Goal: Find specific page/section: Find specific page/section

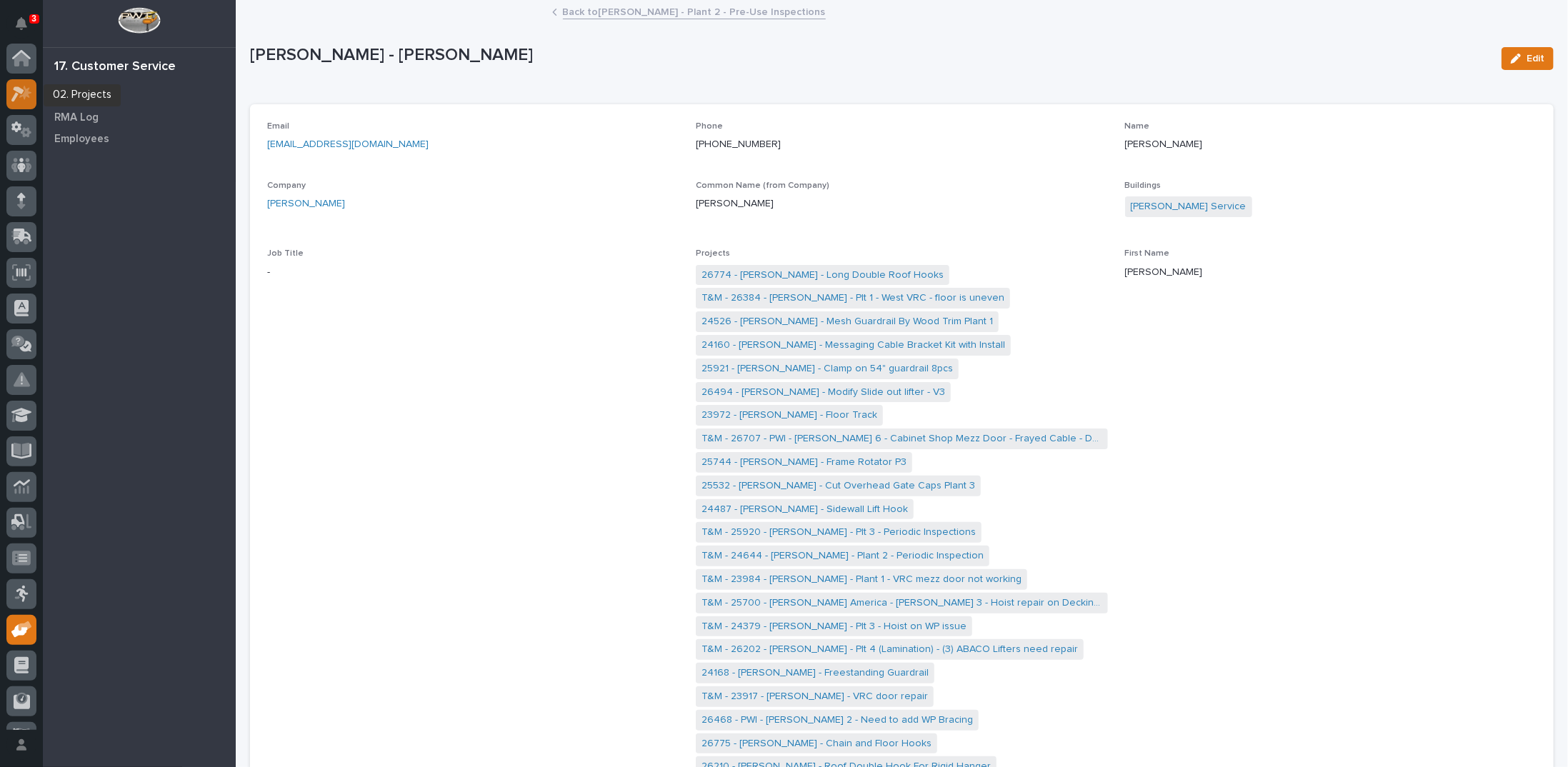
click at [15, 91] on icon at bounding box center [21, 94] width 20 height 16
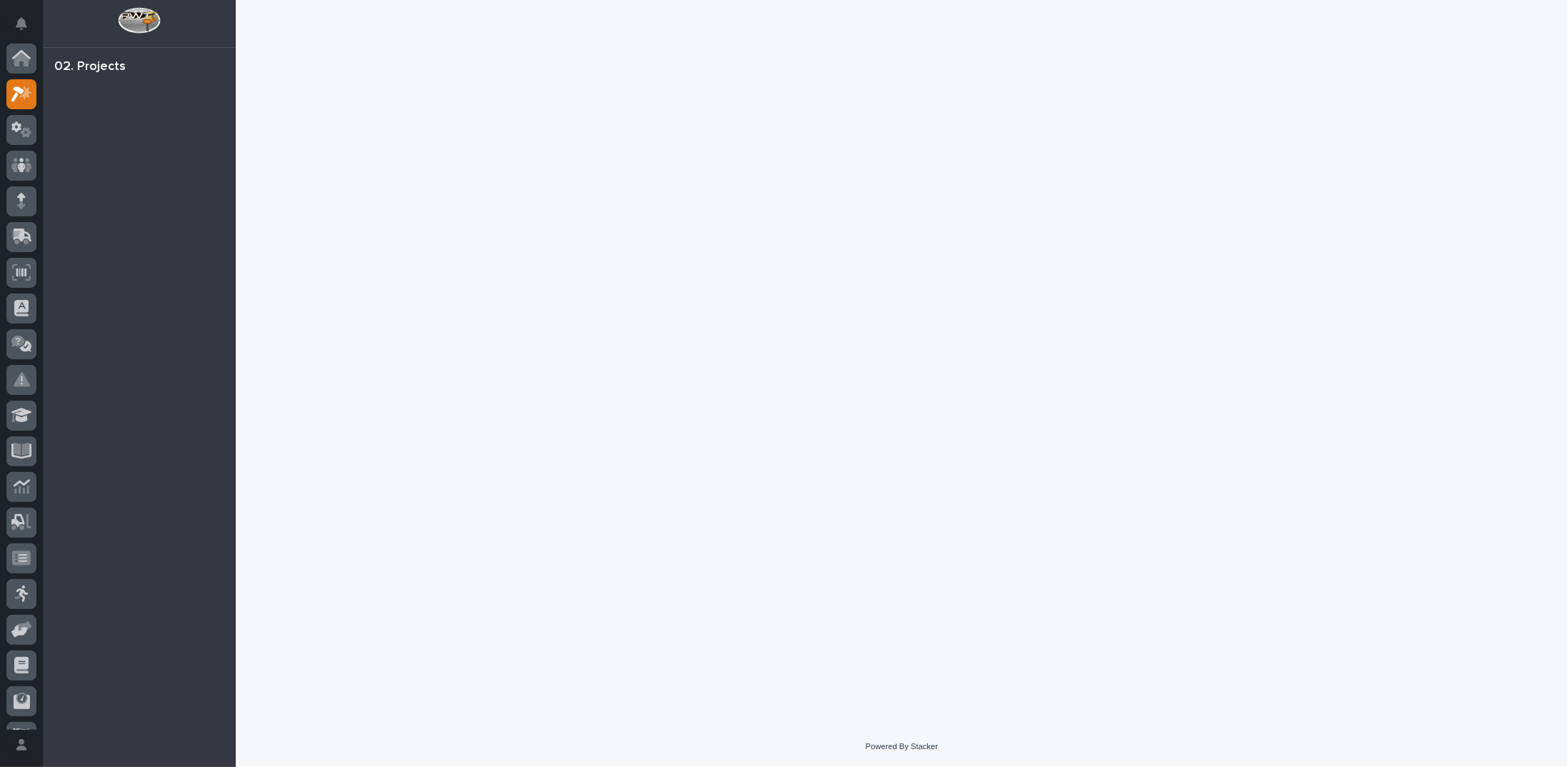
scroll to position [36, 0]
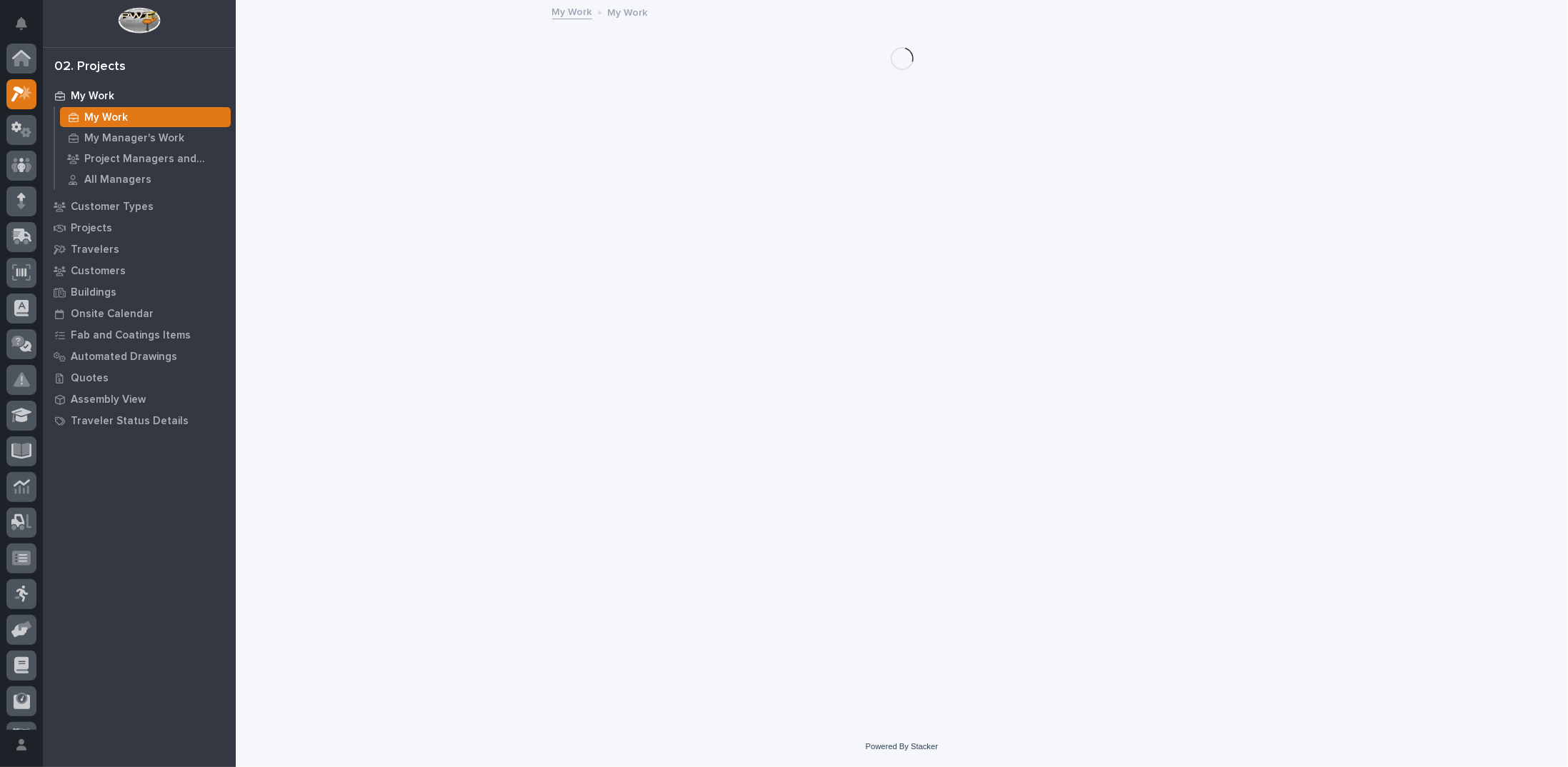
scroll to position [36, 0]
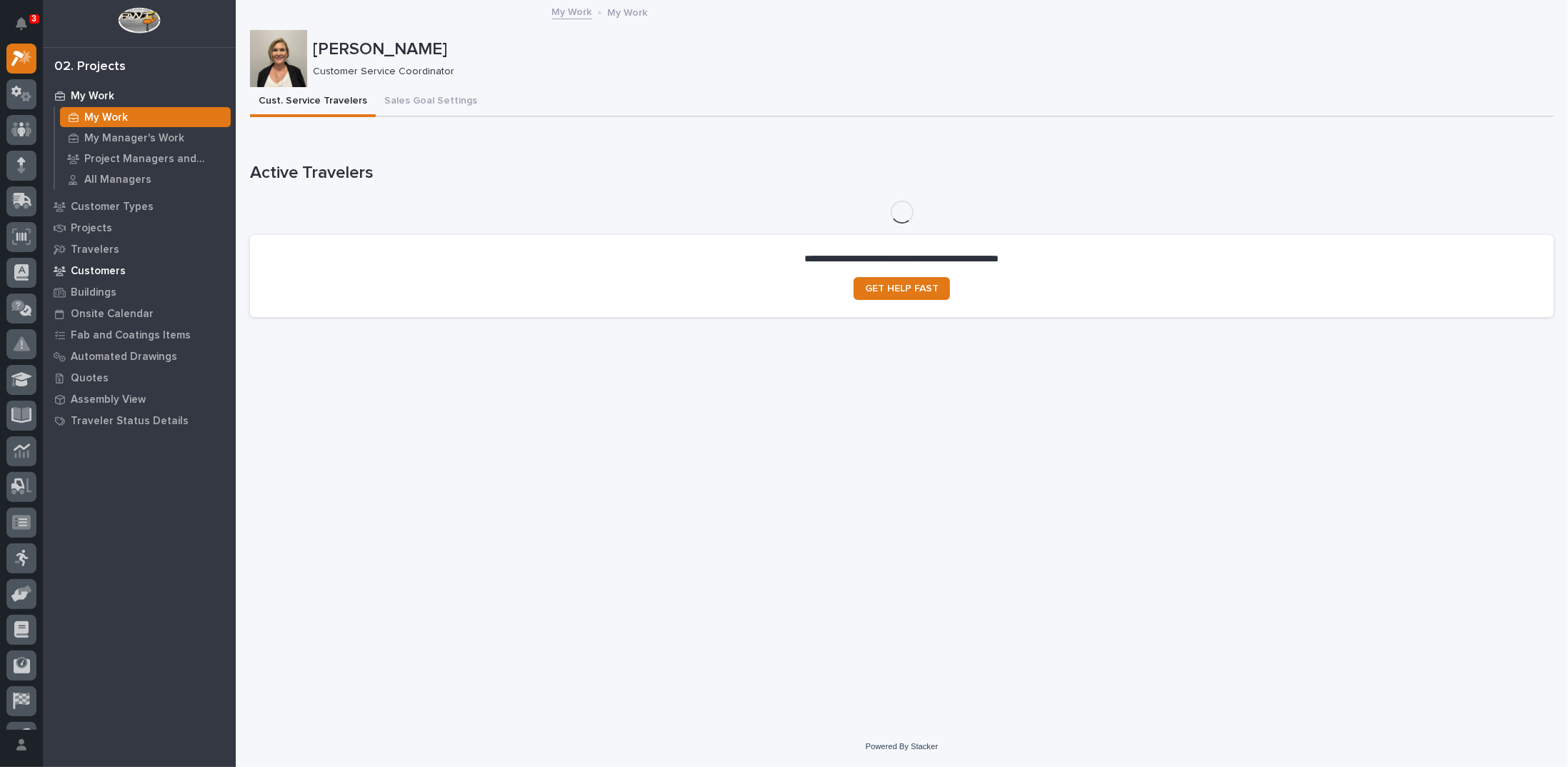
click at [91, 269] on p "Customers" at bounding box center [98, 270] width 55 height 13
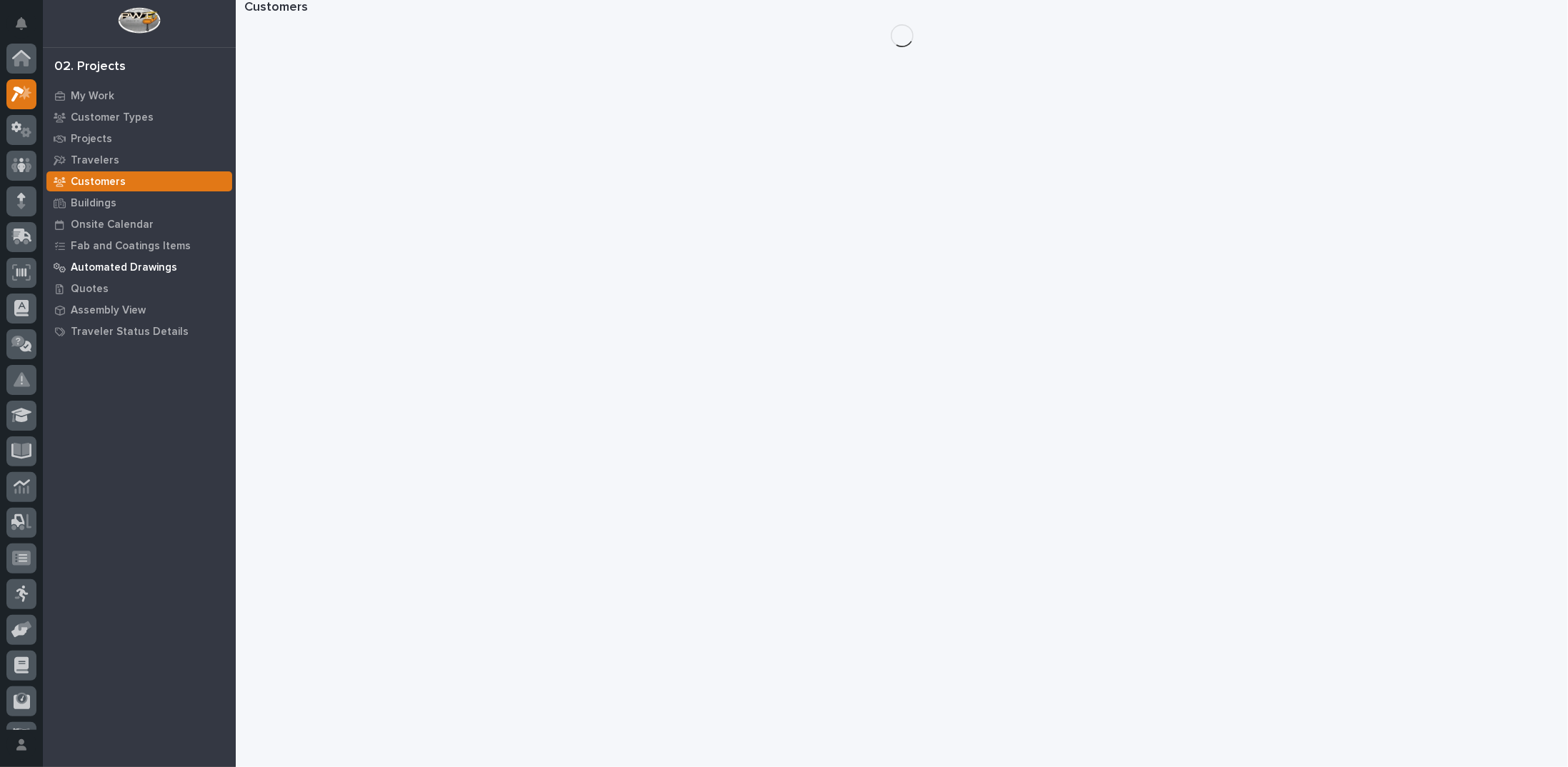
scroll to position [36, 0]
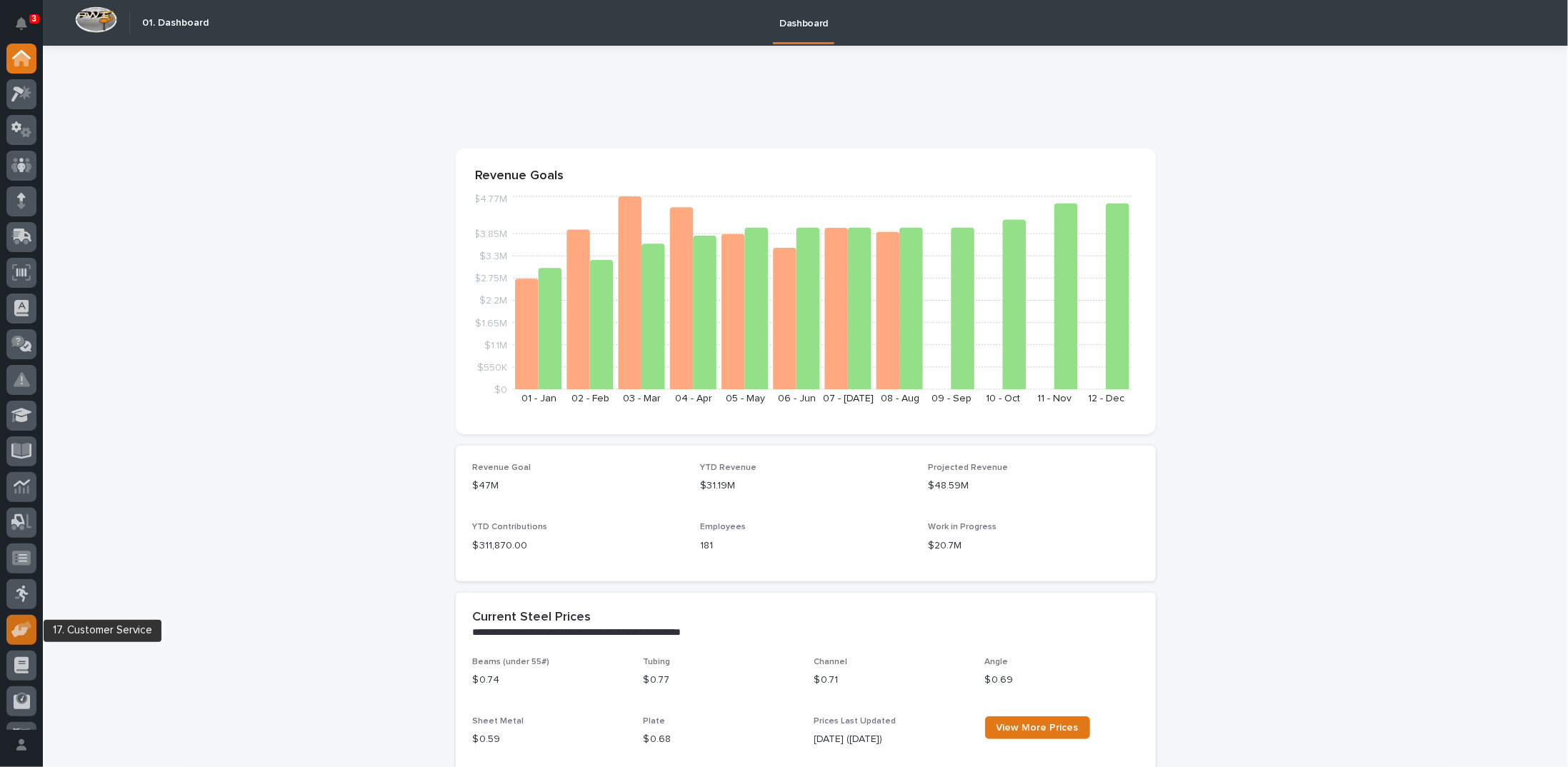
click at [27, 633] on icon at bounding box center [21, 628] width 20 height 16
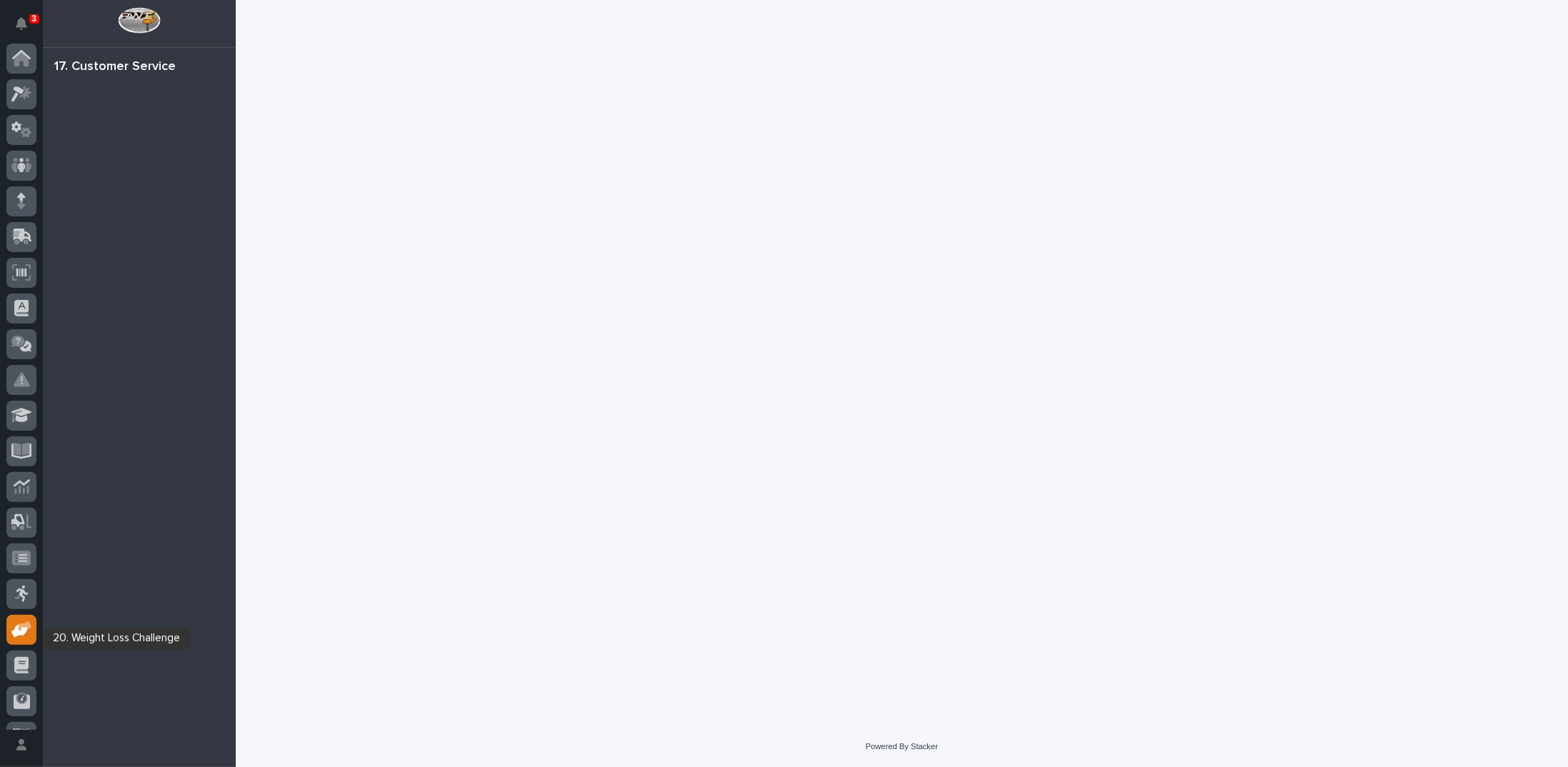
scroll to position [64, 0]
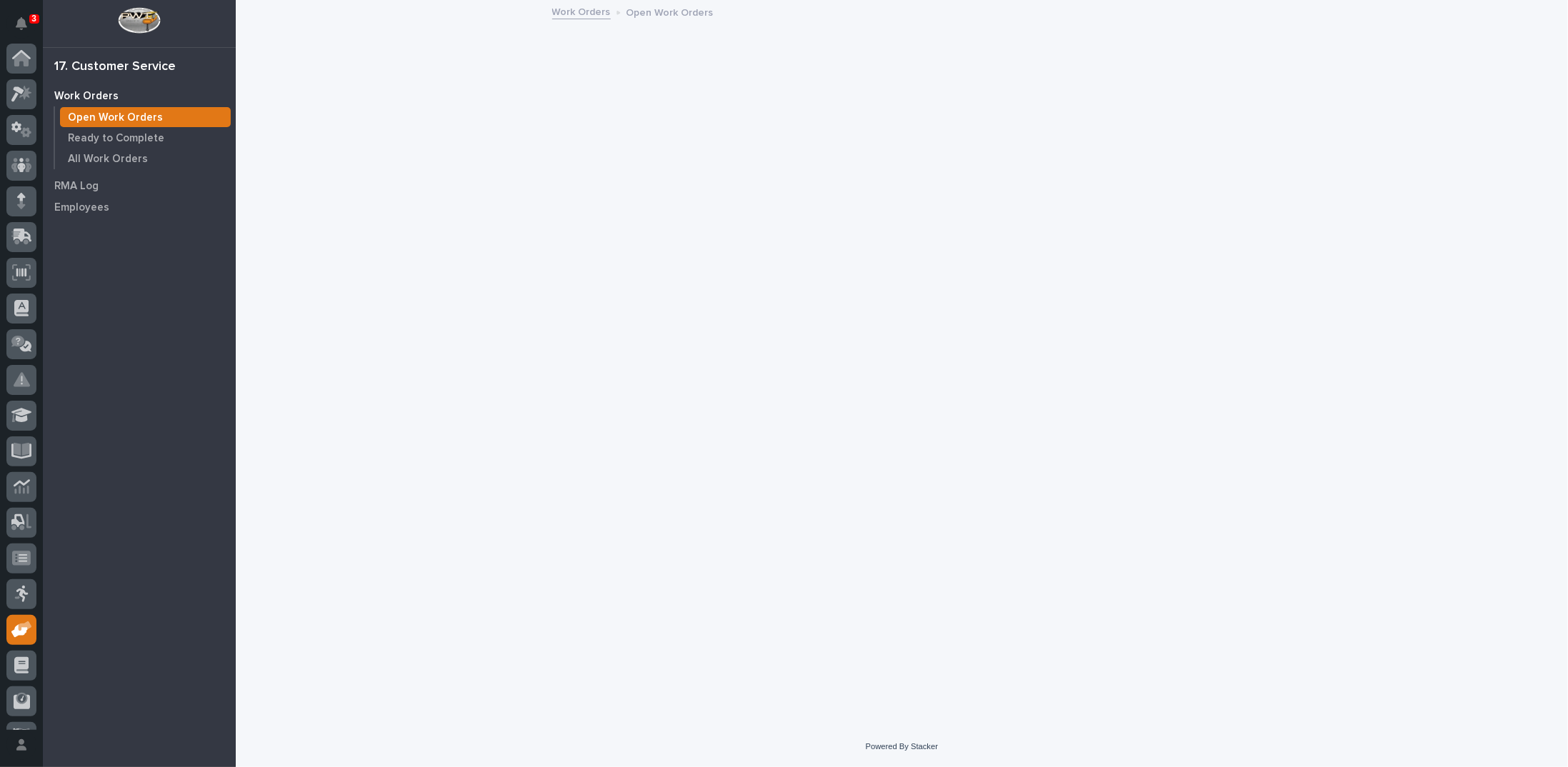
scroll to position [64, 0]
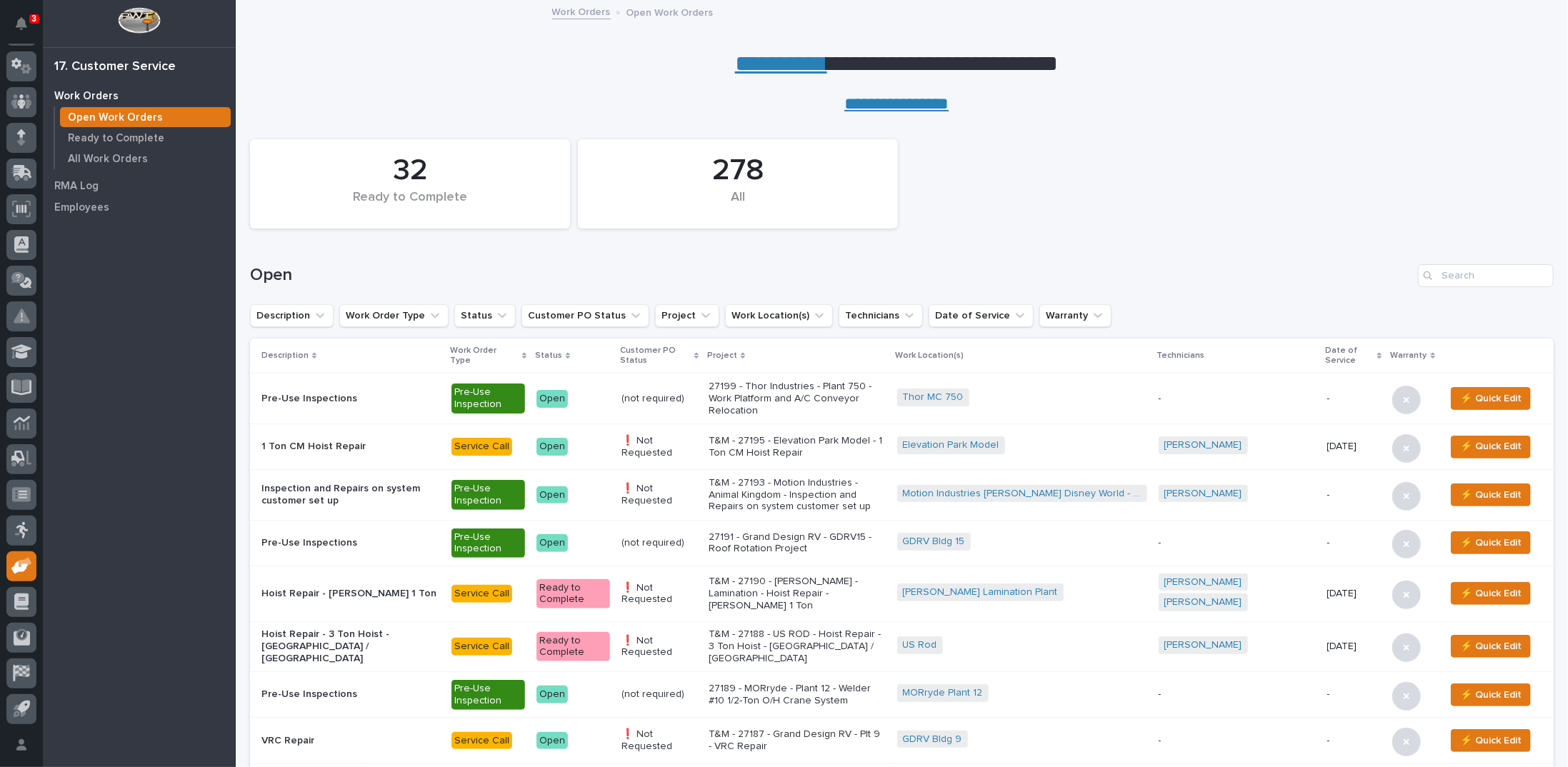
click at [760, 66] on link "**********" at bounding box center [781, 63] width 92 height 23
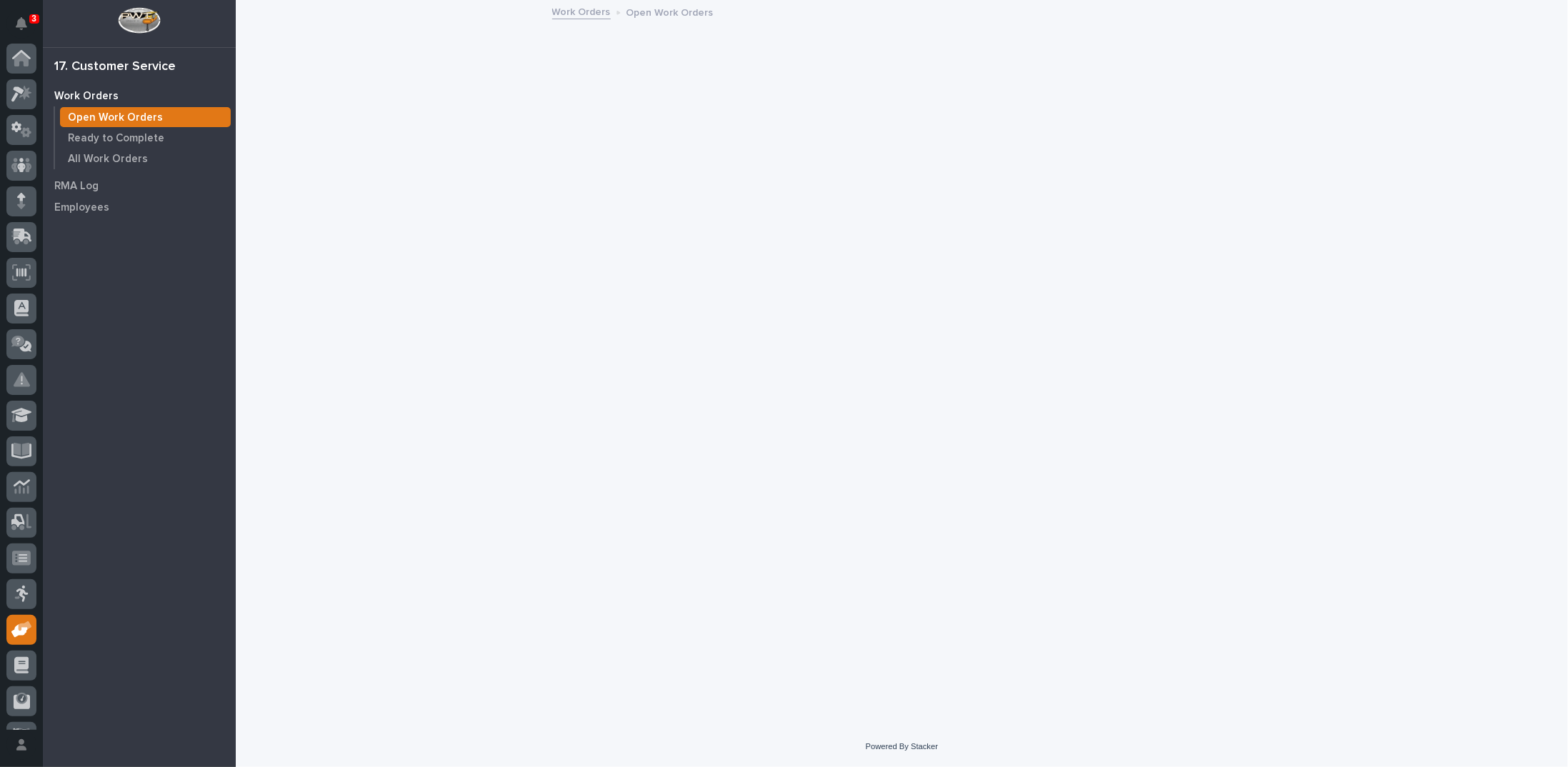
scroll to position [64, 0]
